Goal: Task Accomplishment & Management: Manage account settings

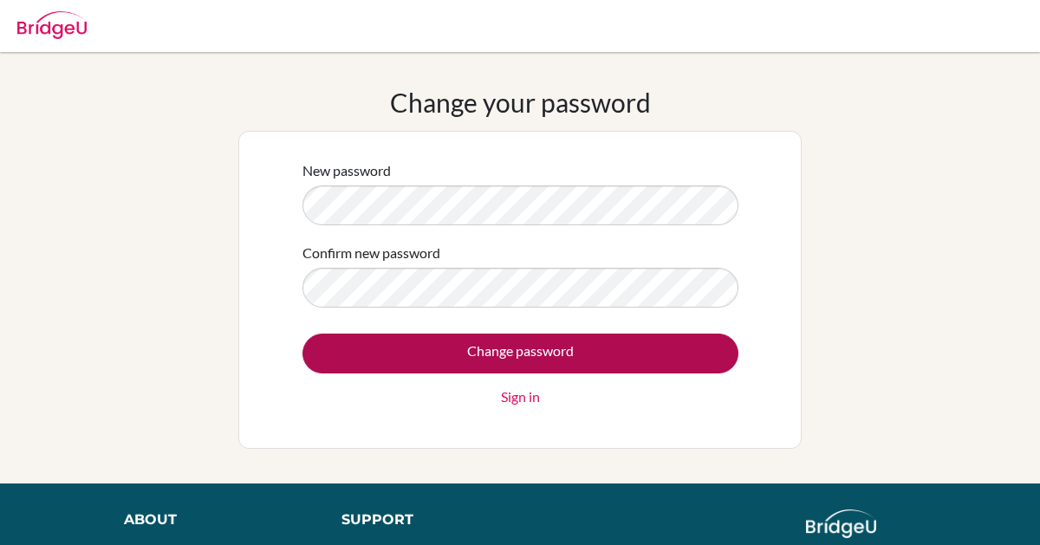
click at [498, 360] on input "Change password" at bounding box center [520, 354] width 436 height 40
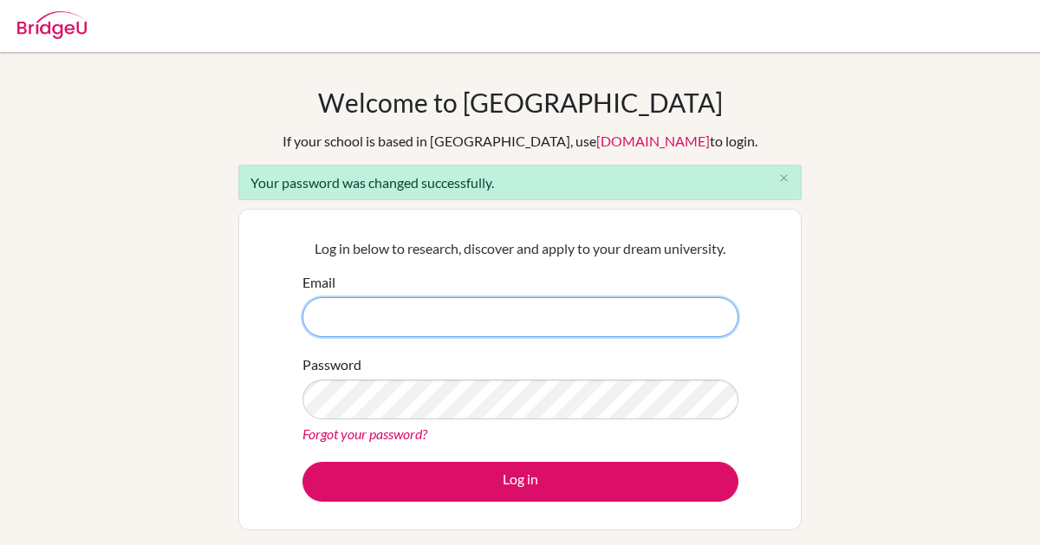
type input "[EMAIL_ADDRESS][DOMAIN_NAME]"
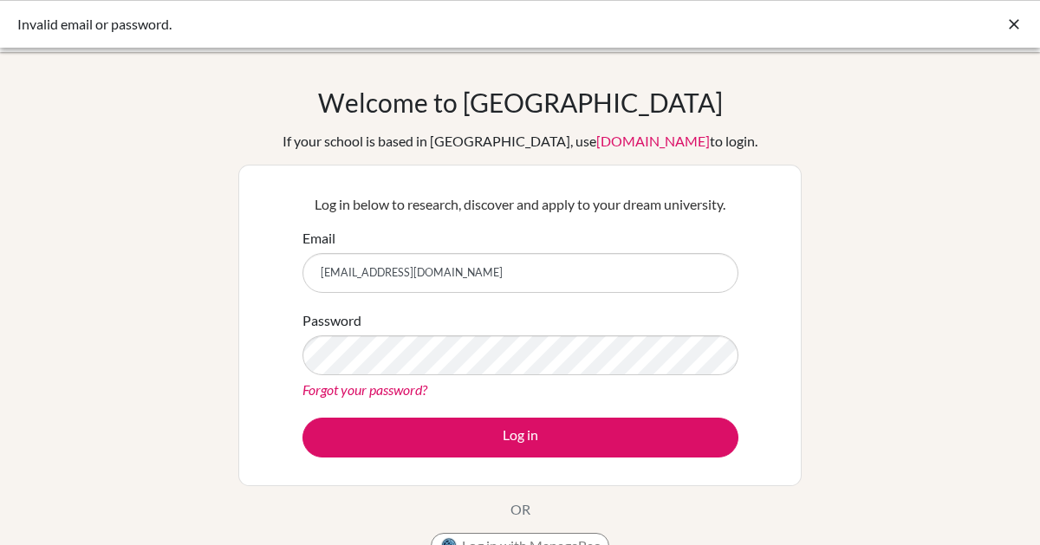
click at [557, 214] on p "Log in below to research, discover and apply to your dream university." at bounding box center [520, 204] width 436 height 21
click at [389, 386] on link "Forgot your password?" at bounding box center [364, 389] width 125 height 16
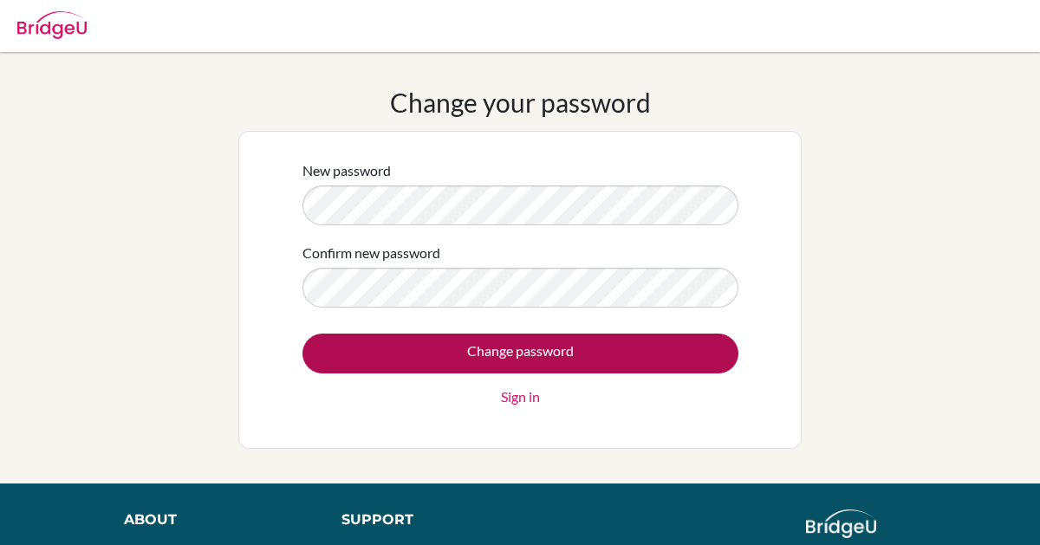
click at [542, 350] on input "Change password" at bounding box center [520, 354] width 436 height 40
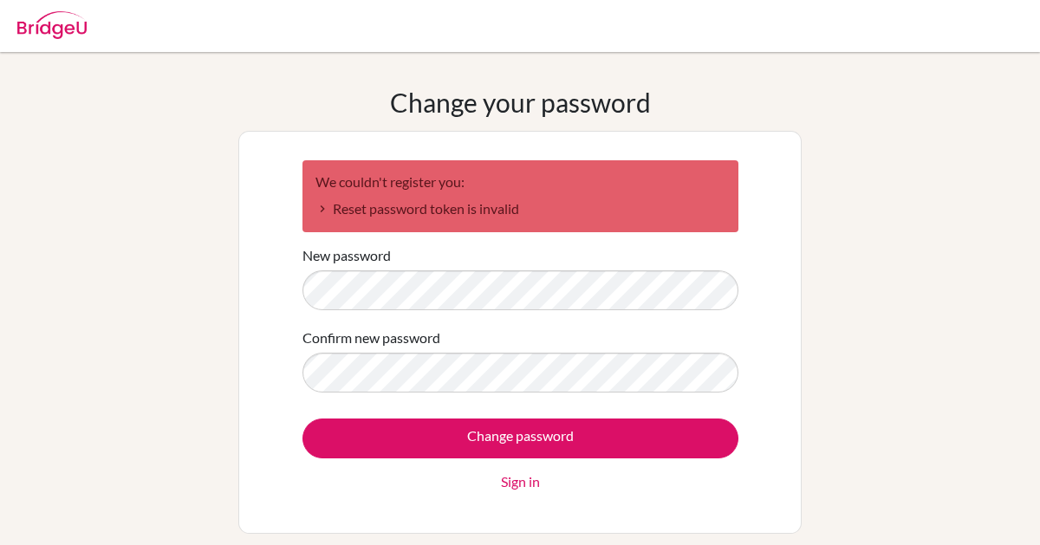
click at [262, 287] on div "We couldn't register you: Reset password token is invalid New password Confirm …" at bounding box center [519, 332] width 563 height 403
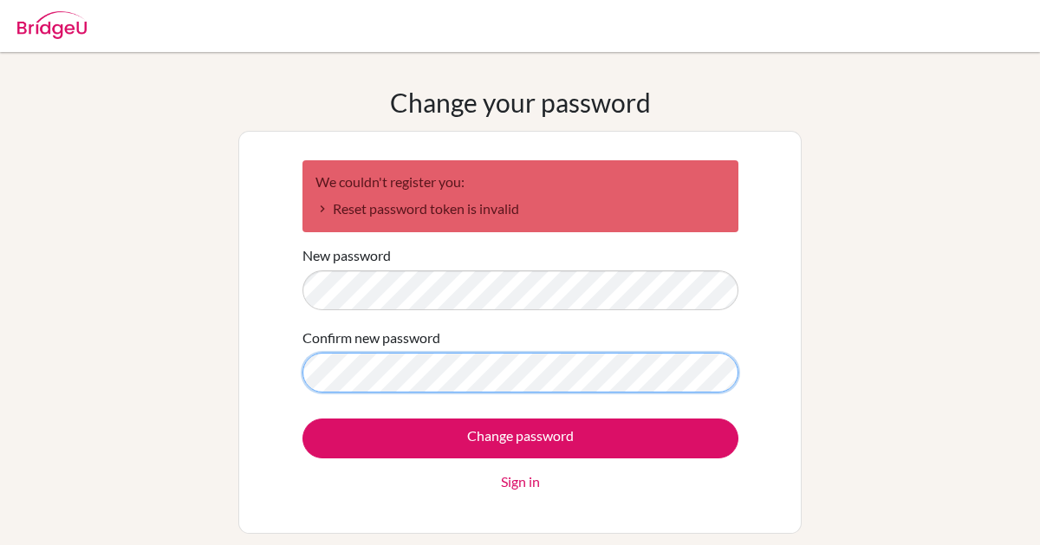
click at [201, 355] on div "Change your password We couldn't register you: Reset password token is invalid …" at bounding box center [520, 310] width 1040 height 447
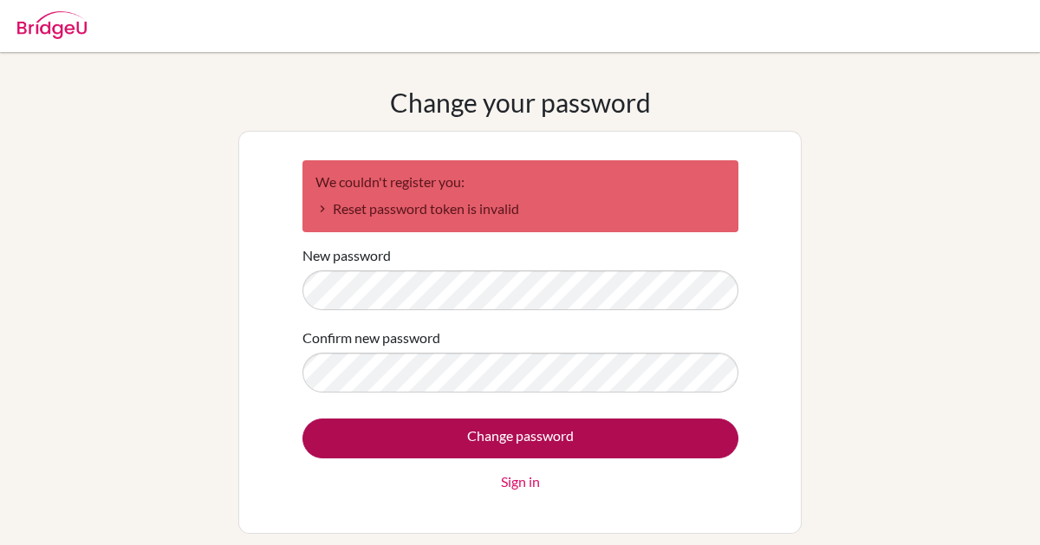
click at [500, 438] on input "Change password" at bounding box center [520, 439] width 436 height 40
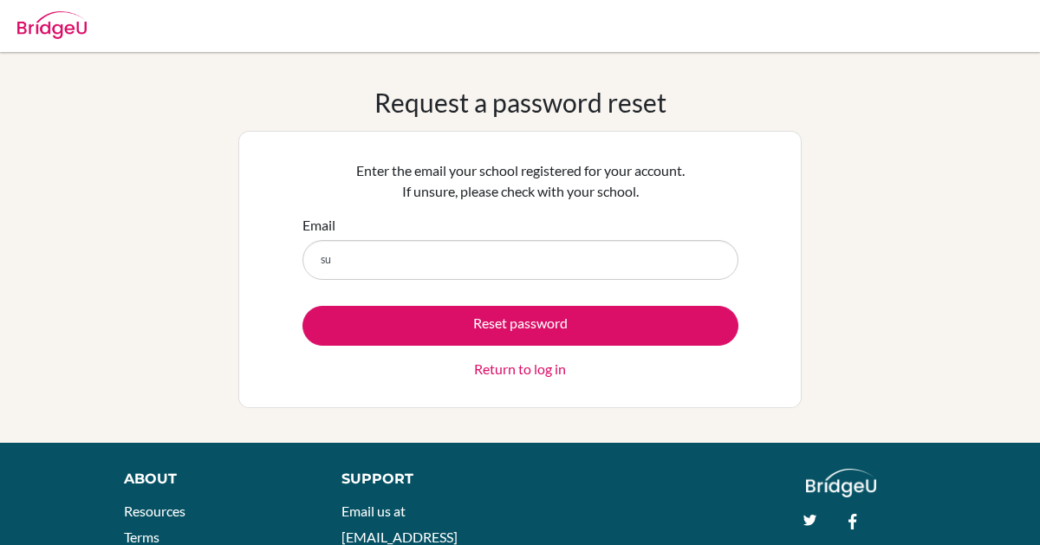
type input "s"
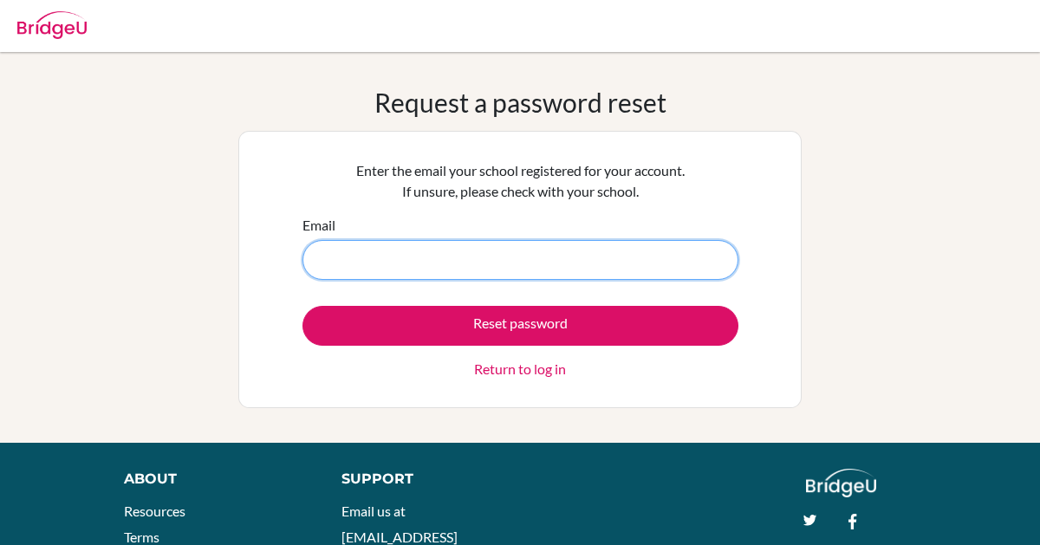
paste input "[EMAIL_ADDRESS][DOMAIN_NAME]"
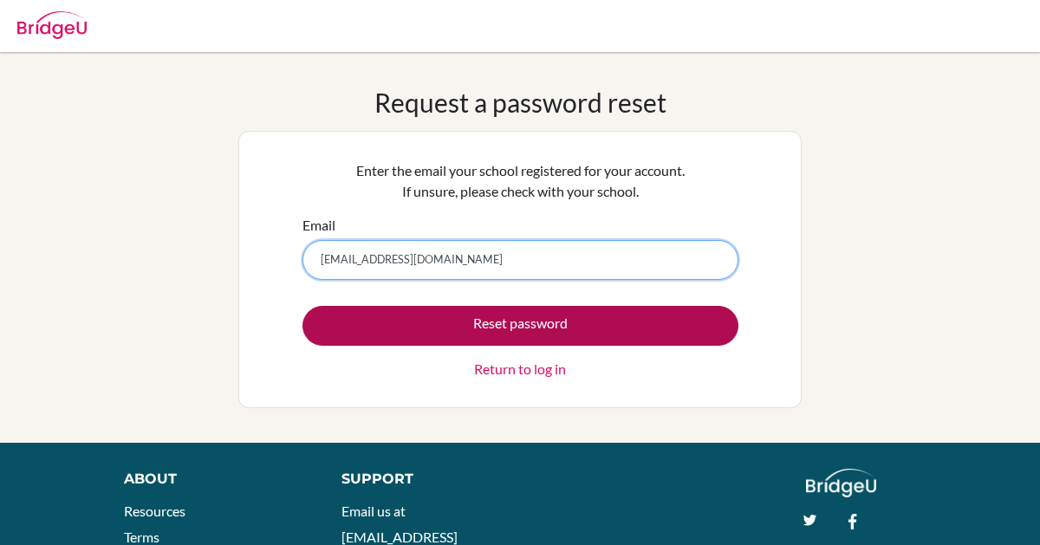
type input "[EMAIL_ADDRESS][DOMAIN_NAME]"
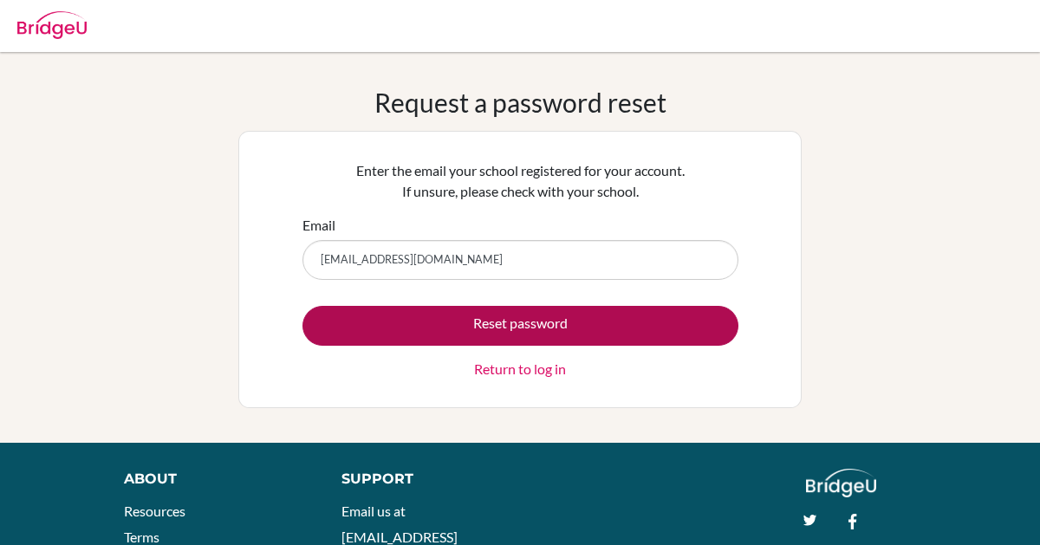
click at [460, 328] on button "Reset password" at bounding box center [520, 326] width 436 height 40
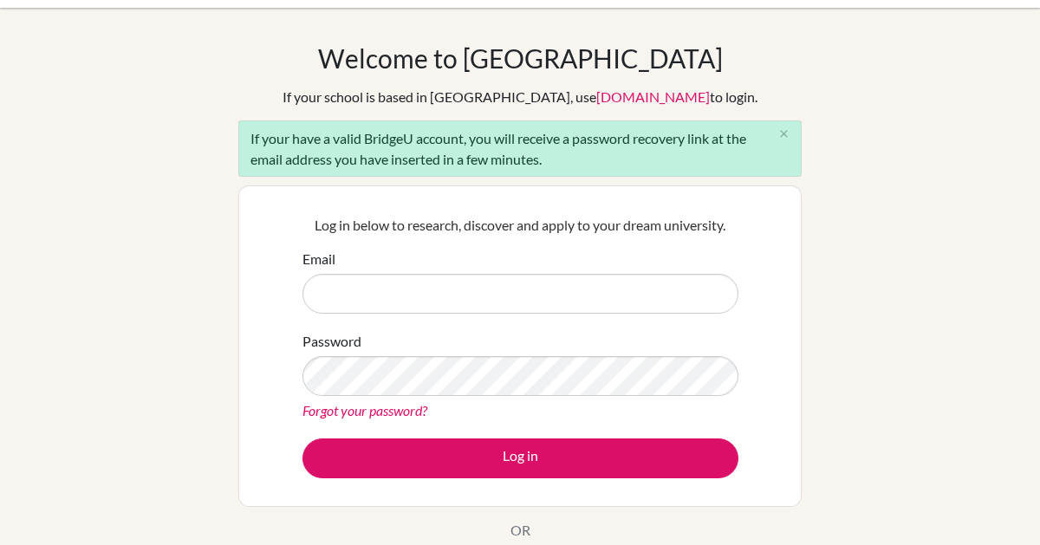
scroll to position [93, 0]
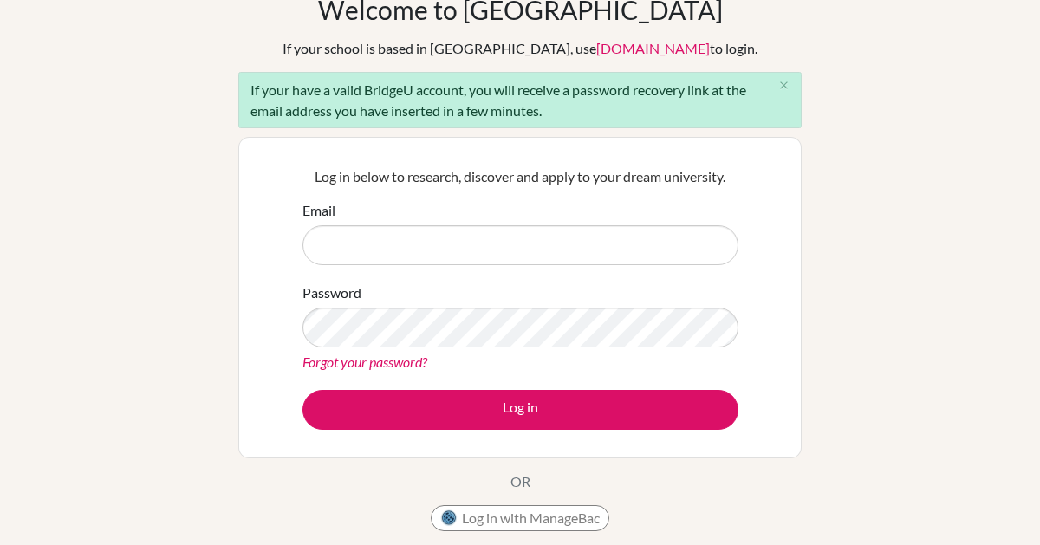
click at [763, 189] on div "Log in below to research, discover and apply to your dream university. Email Pa…" at bounding box center [519, 297] width 563 height 321
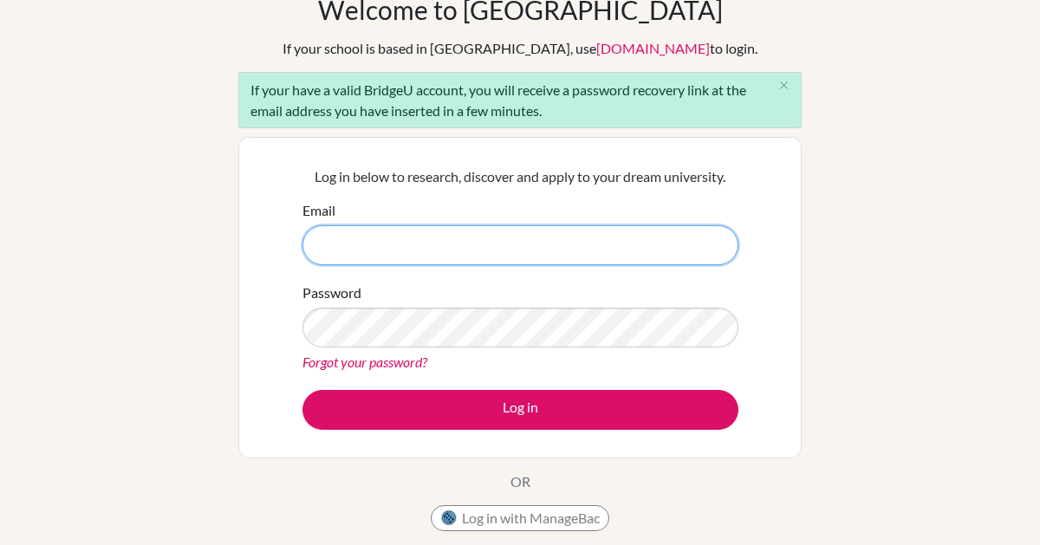
click at [574, 256] on input "Email" at bounding box center [520, 245] width 436 height 40
type input "stmyo26@yis-yangon.edu.mm"
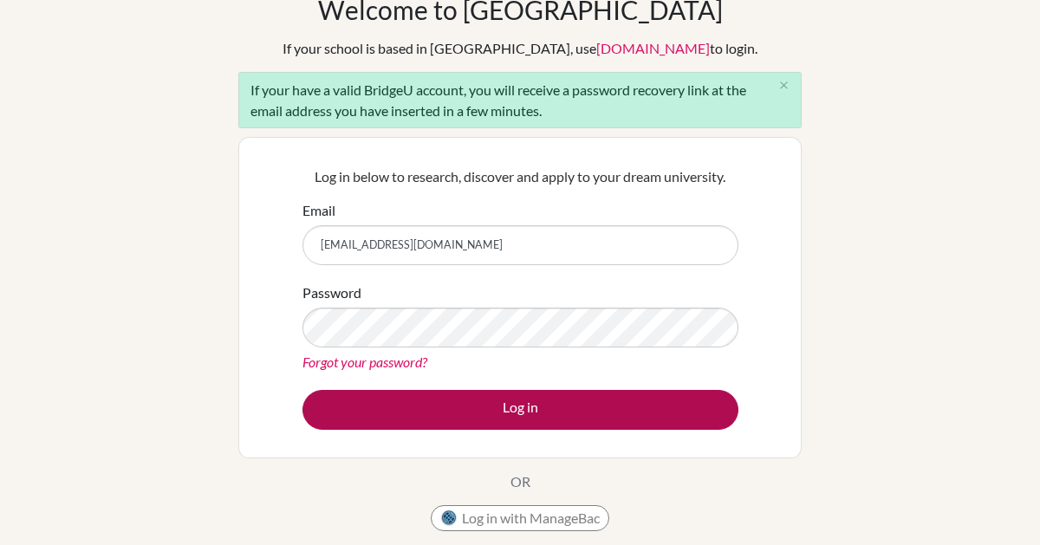
click at [568, 415] on button "Log in" at bounding box center [520, 410] width 436 height 40
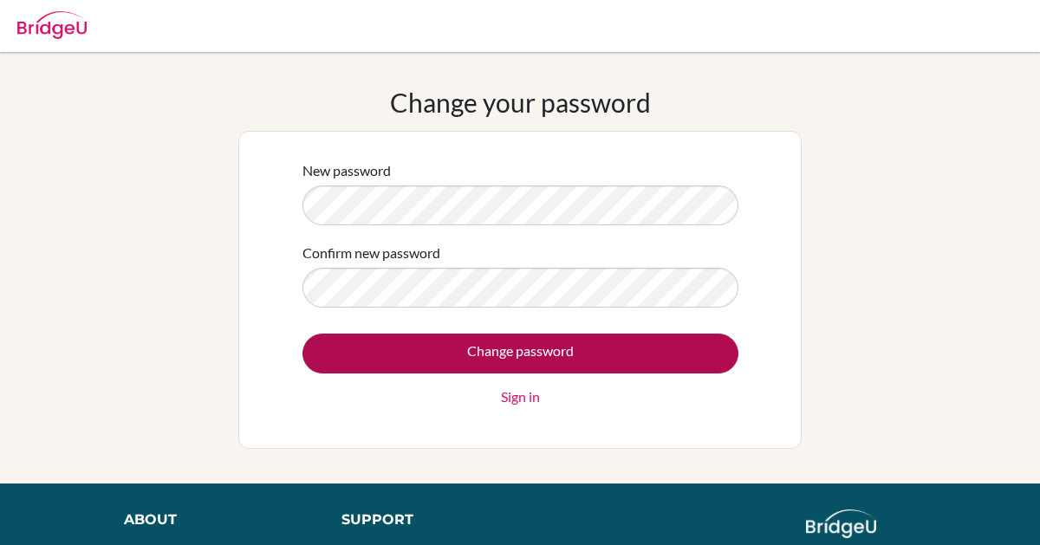
click at [617, 353] on input "Change password" at bounding box center [520, 354] width 436 height 40
